Goal: Communication & Community: Answer question/provide support

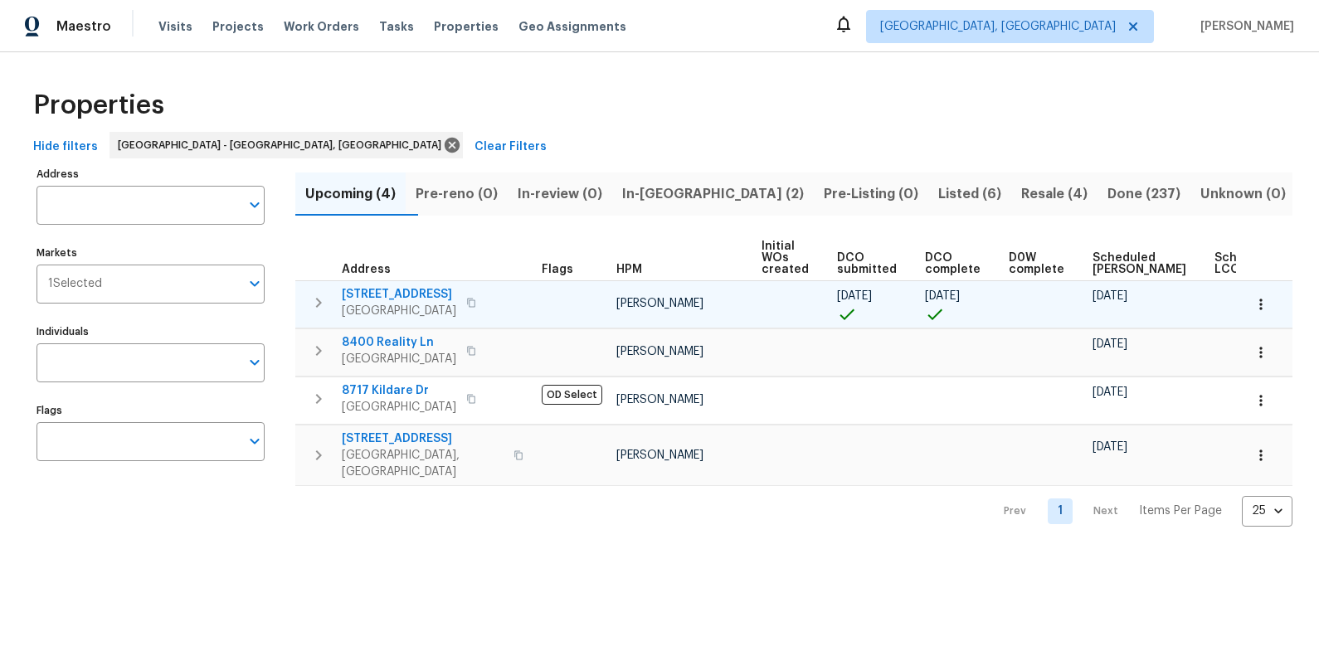
click at [425, 296] on span "[STREET_ADDRESS]" at bounding box center [399, 294] width 114 height 17
click at [469, 302] on icon "button" at bounding box center [471, 303] width 10 height 10
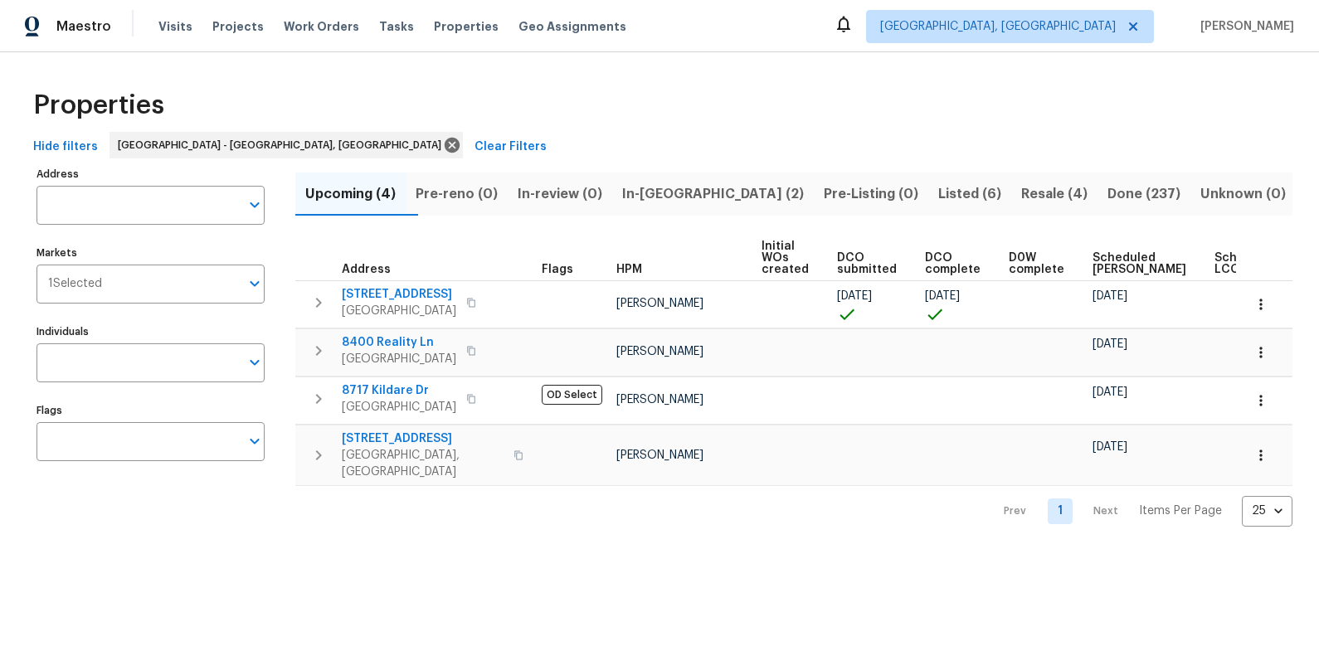
click at [685, 189] on span "In-[GEOGRAPHIC_DATA] (2)" at bounding box center [713, 194] width 182 height 23
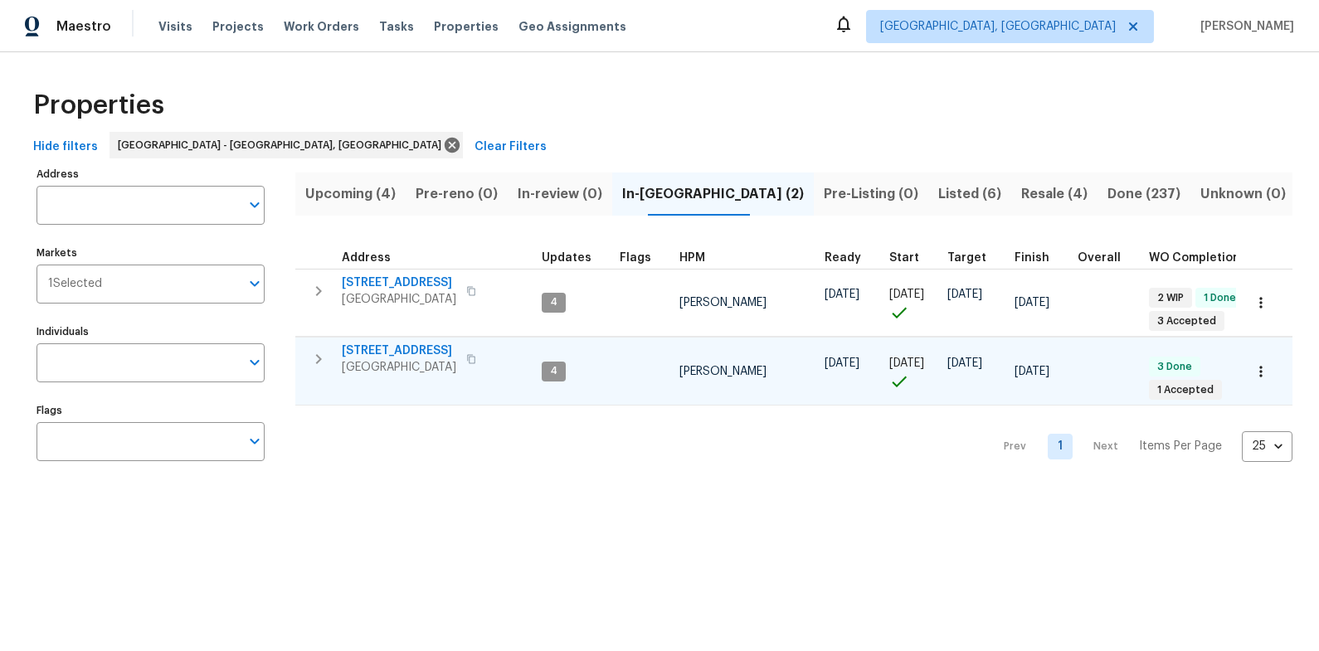
click at [378, 343] on span "[STREET_ADDRESS]" at bounding box center [399, 351] width 114 height 17
click at [1021, 207] on button "Resale (4)" at bounding box center [1054, 194] width 86 height 43
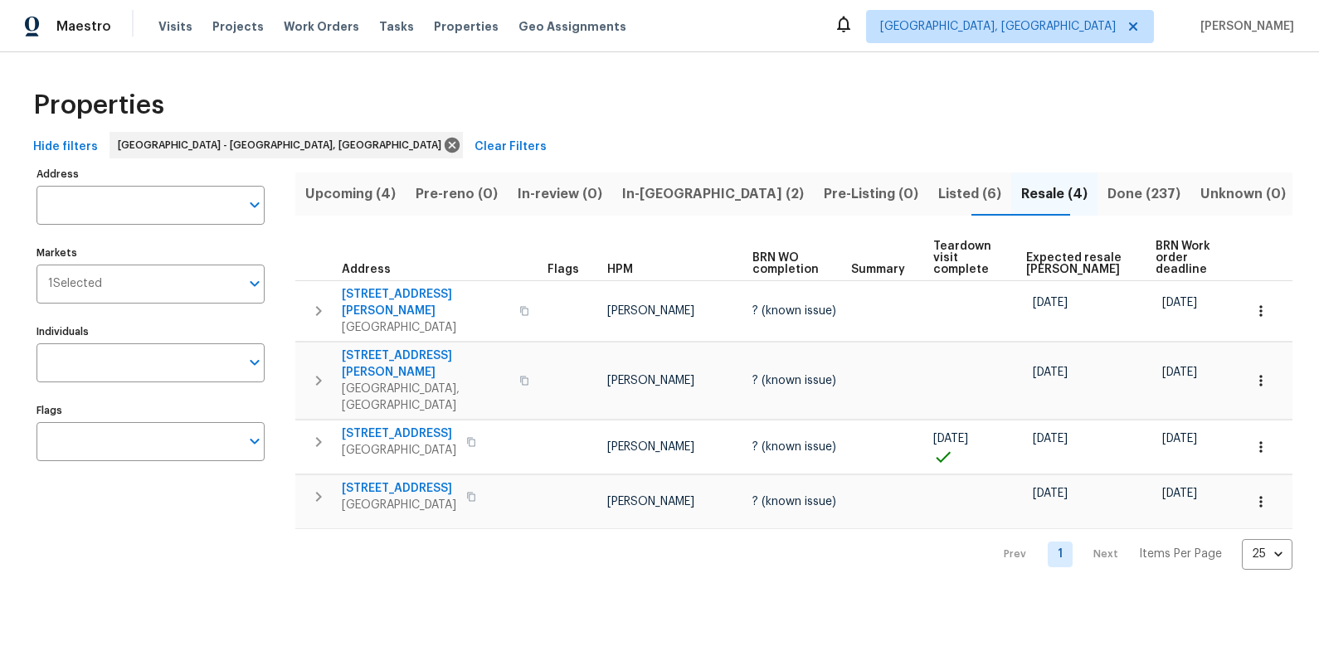
click at [938, 190] on span "Listed (6)" at bounding box center [969, 194] width 63 height 23
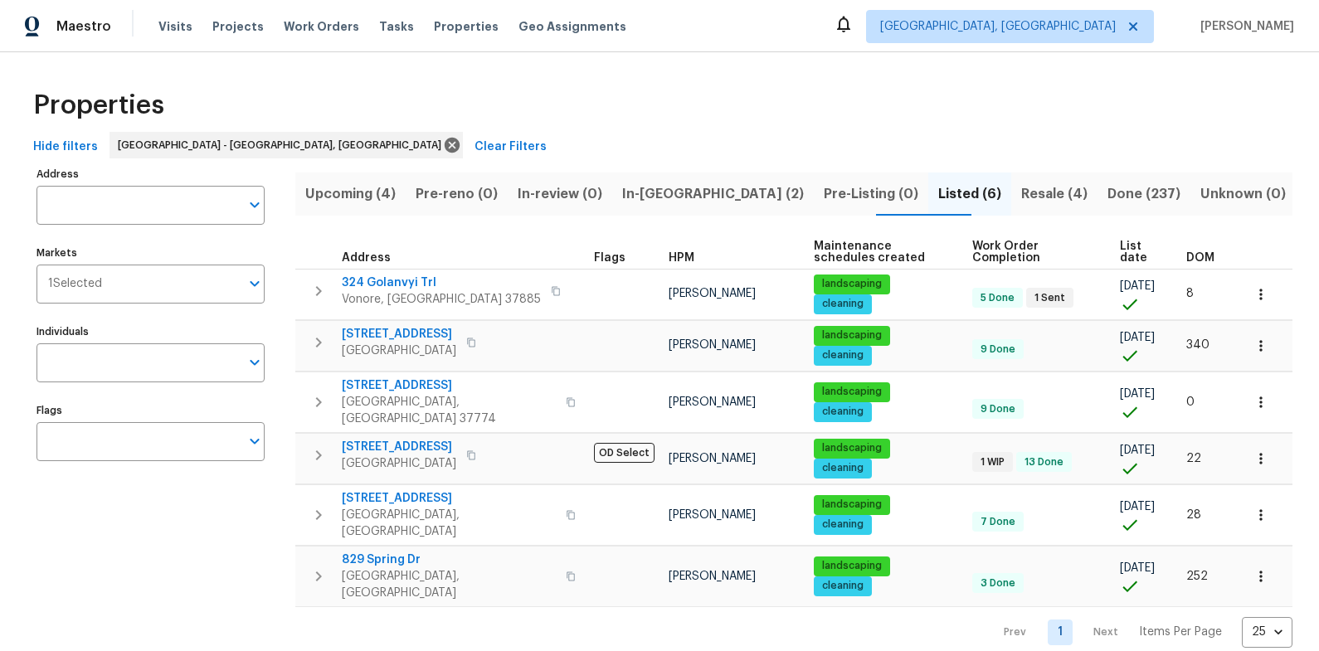
click at [1021, 183] on span "Resale (4)" at bounding box center [1054, 194] width 66 height 23
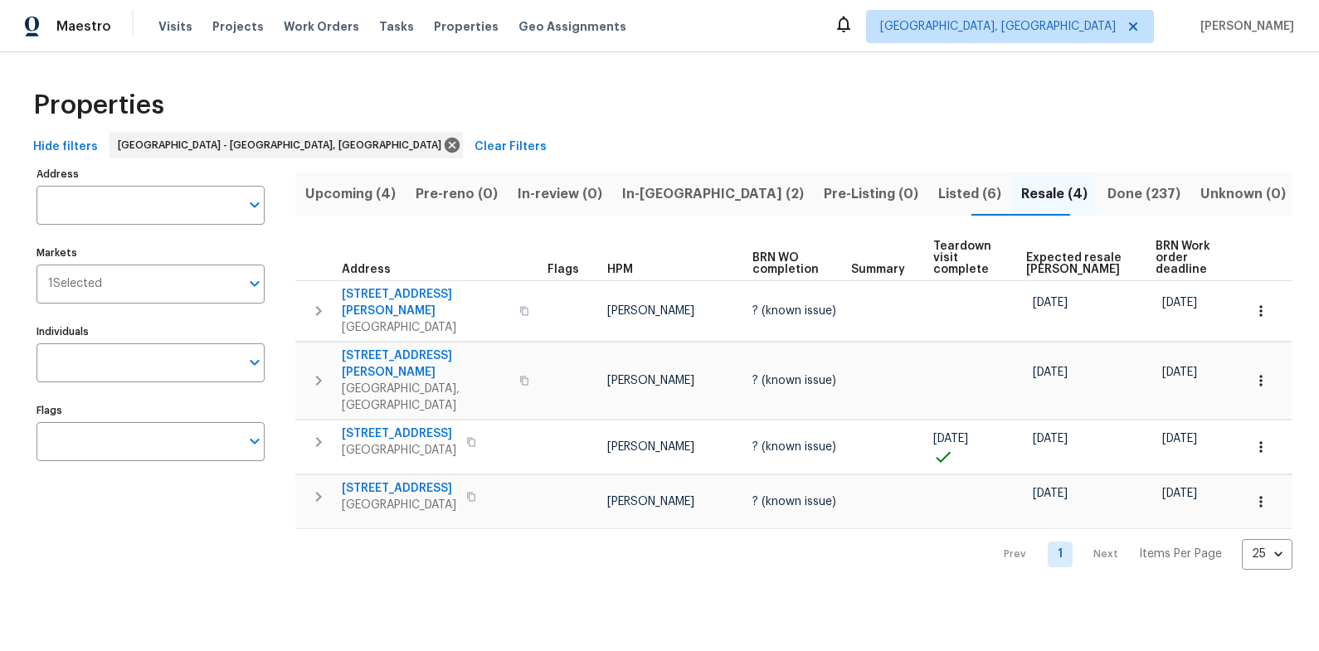
click at [938, 189] on span "Listed (6)" at bounding box center [969, 194] width 63 height 23
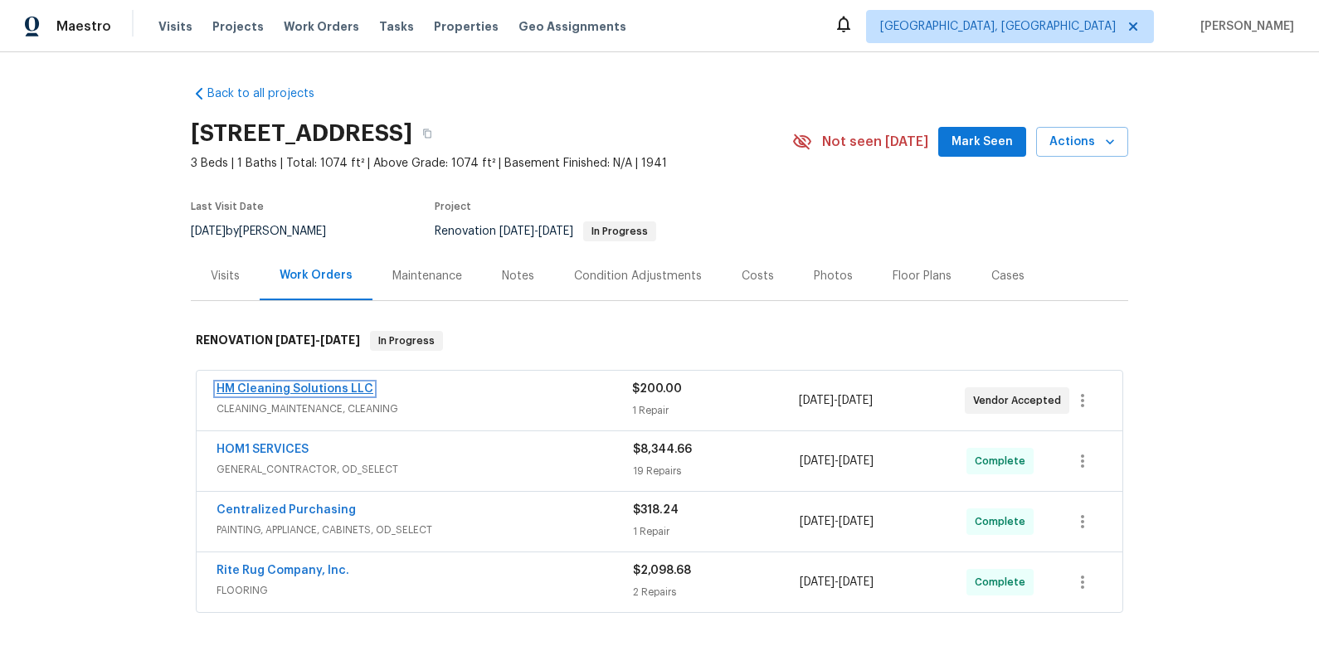
click at [283, 393] on link "HM Cleaning Solutions LLC" at bounding box center [295, 389] width 157 height 12
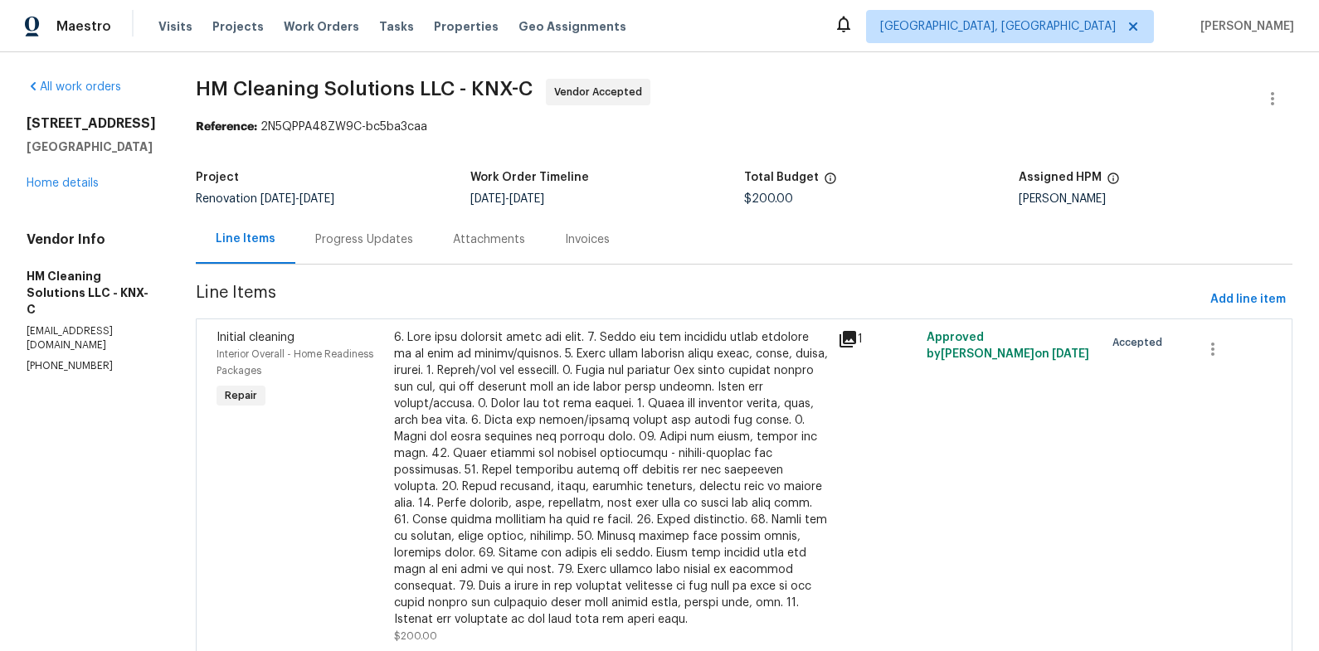
click at [398, 236] on div "Progress Updates" at bounding box center [364, 239] width 98 height 17
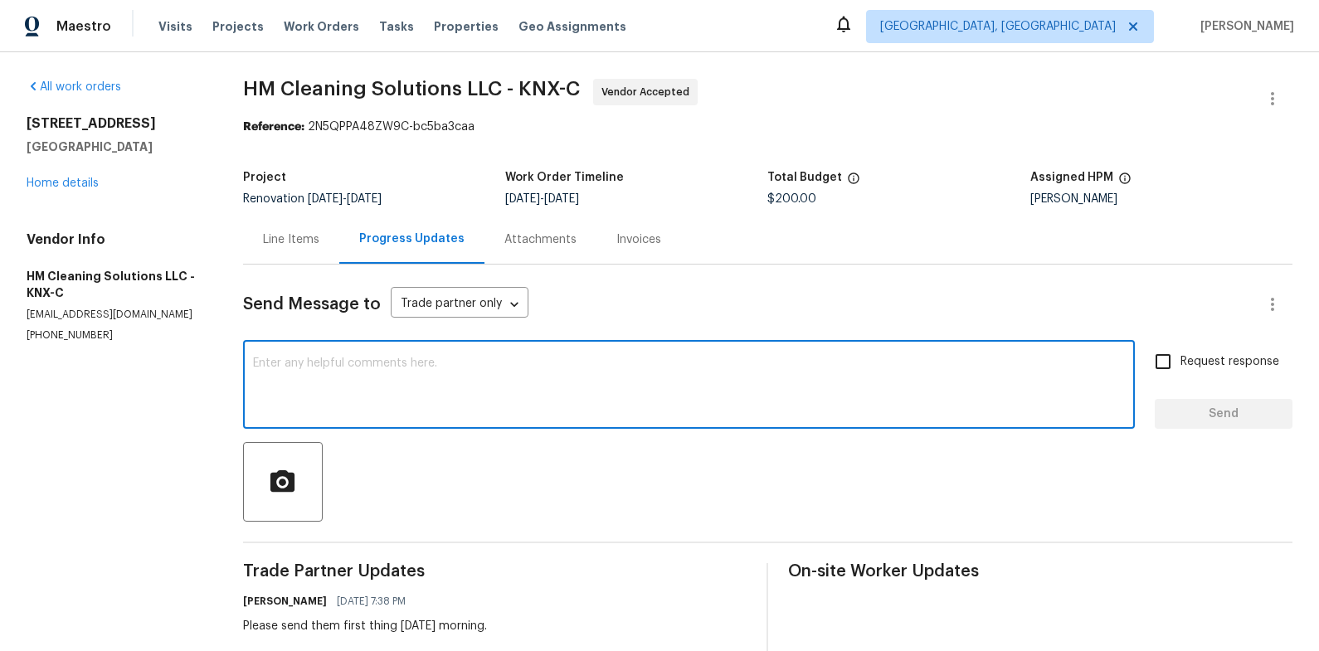
click at [548, 360] on textarea at bounding box center [689, 387] width 872 height 58
type textarea "Good afternoon. Is this getting completed today?"
click at [1228, 419] on span "Send" at bounding box center [1223, 414] width 111 height 21
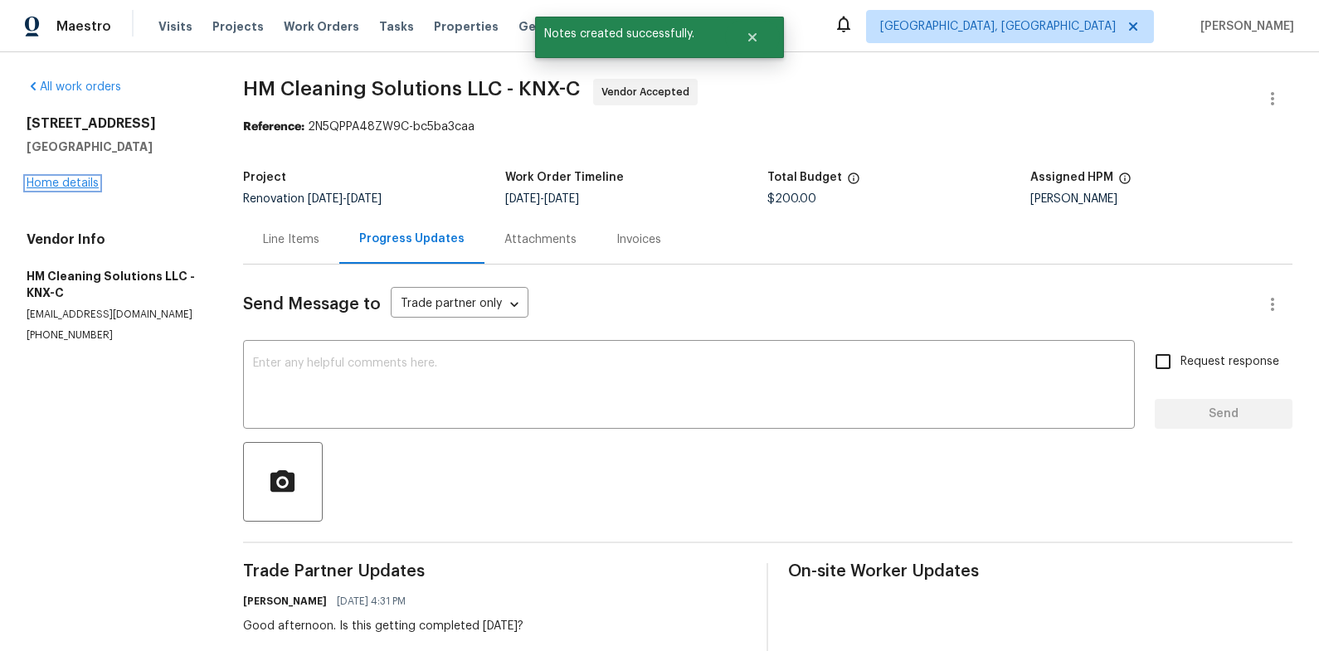
click at [46, 184] on link "Home details" at bounding box center [63, 184] width 72 height 12
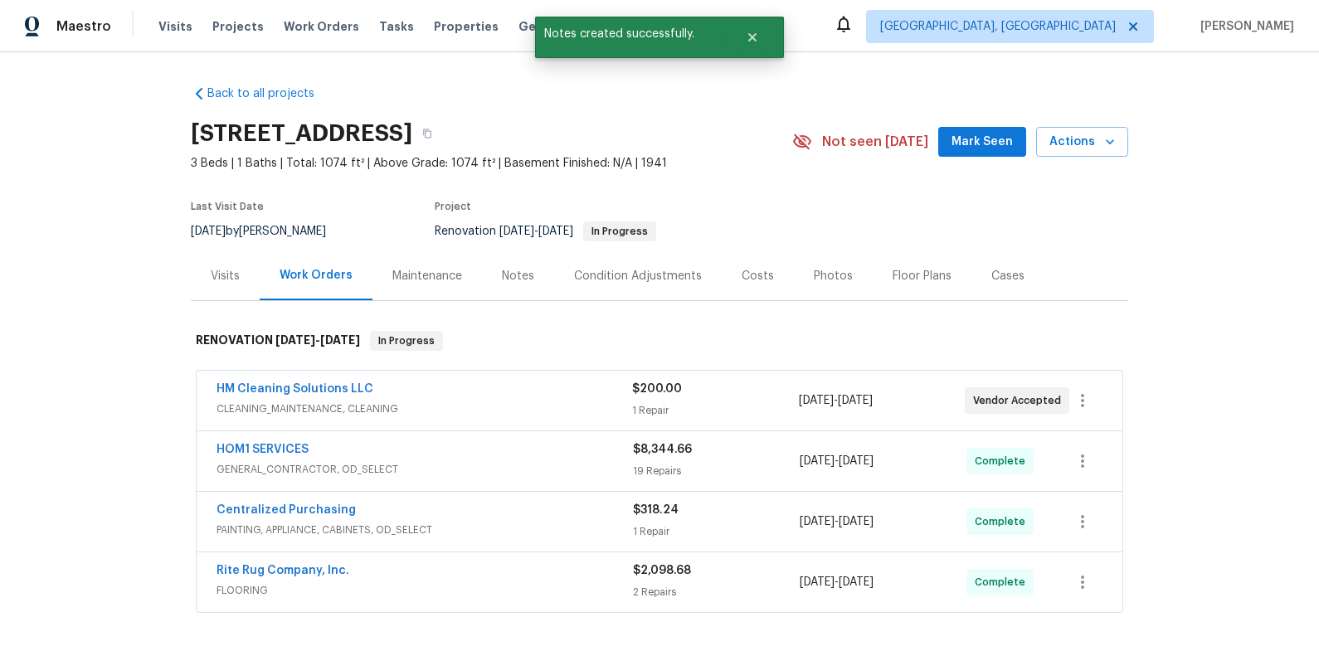
click at [803, 280] on div "Photos" at bounding box center [833, 275] width 79 height 49
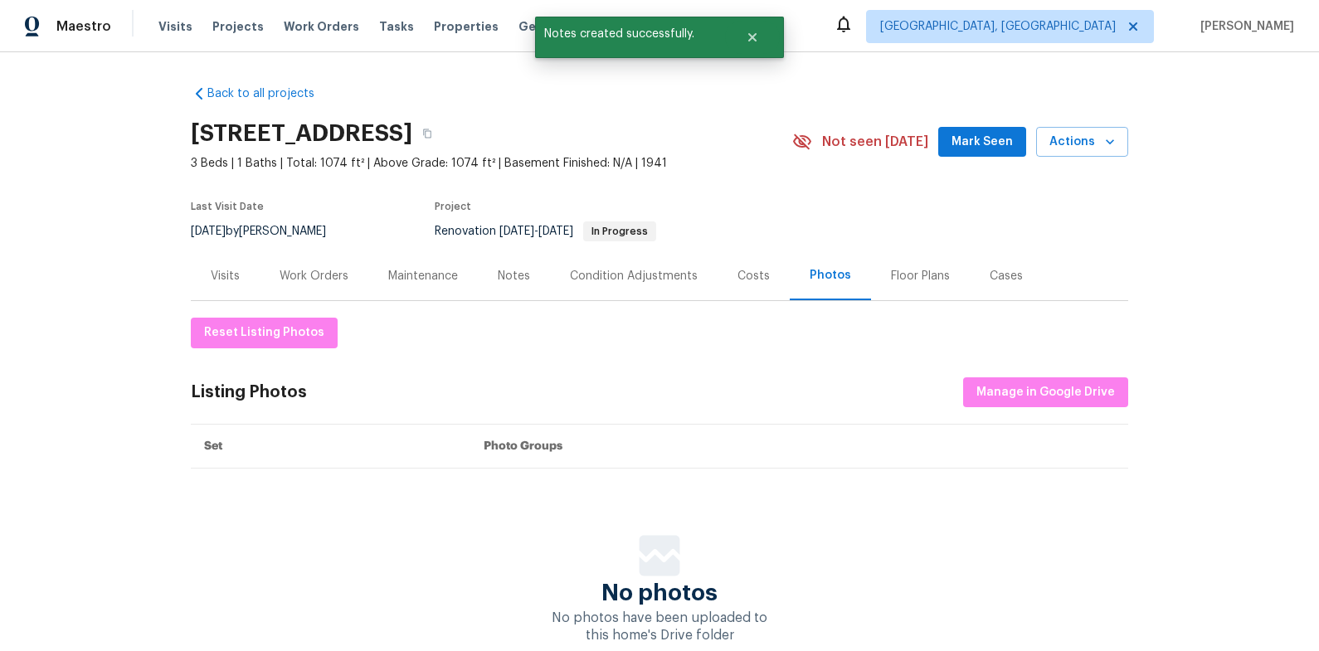
click at [756, 273] on div "Costs" at bounding box center [753, 276] width 32 height 17
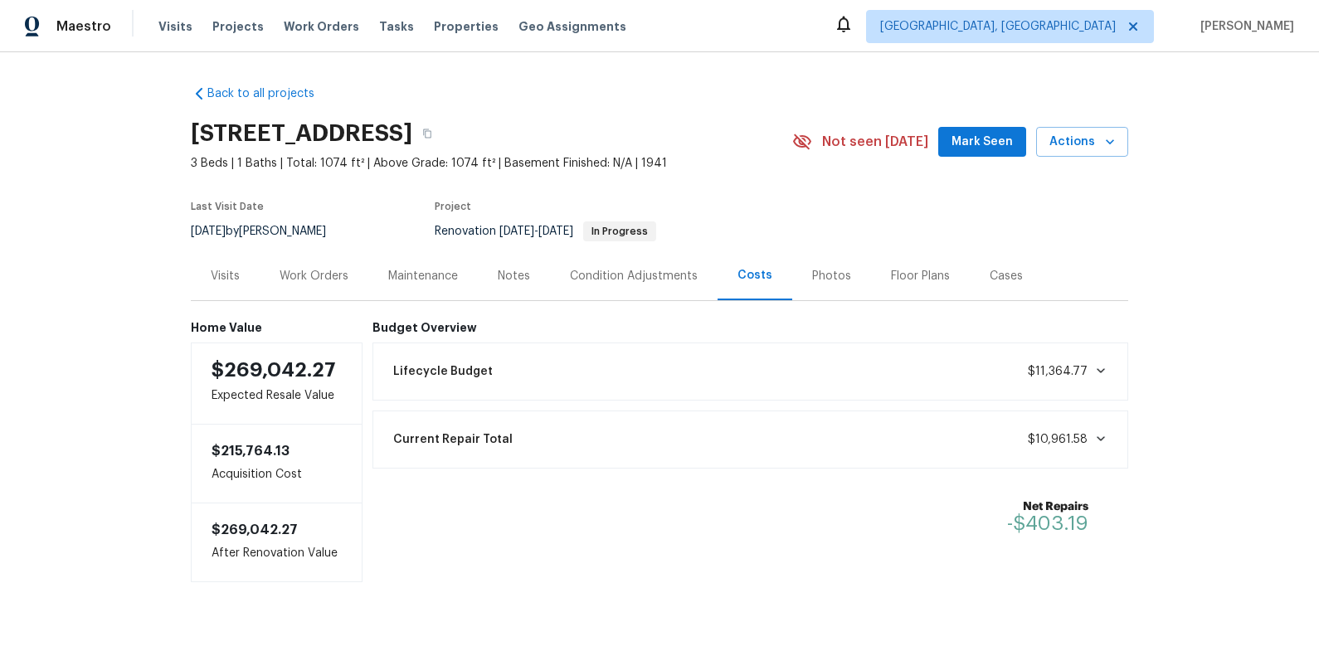
click at [325, 270] on div "Work Orders" at bounding box center [314, 276] width 69 height 17
